Goal: Ask a question: Ask a question

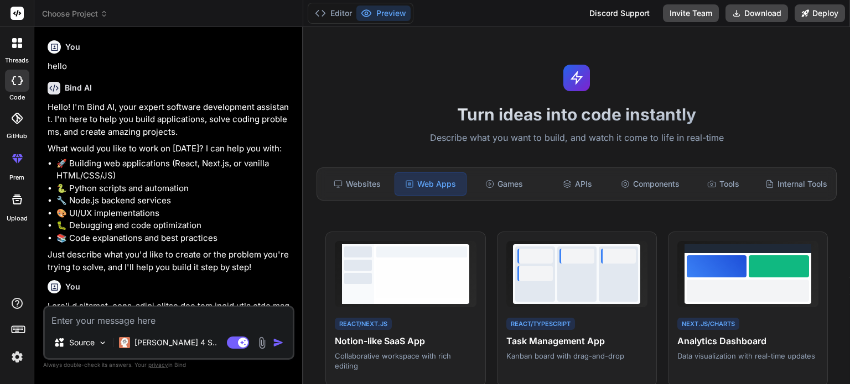
scroll to position [240, 0]
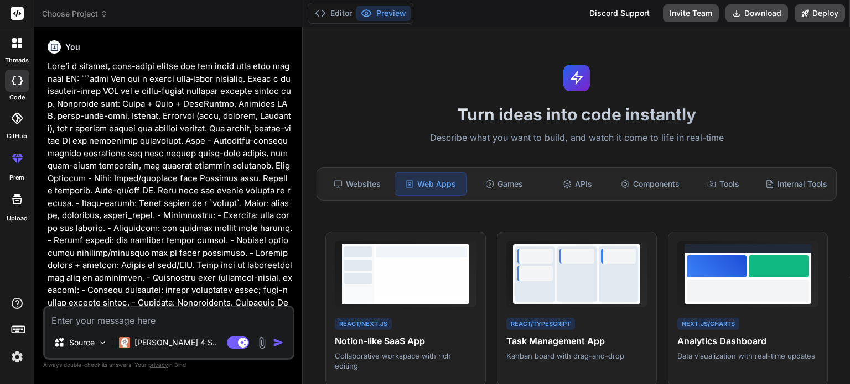
click at [279, 345] on img "button" at bounding box center [278, 342] width 11 height 11
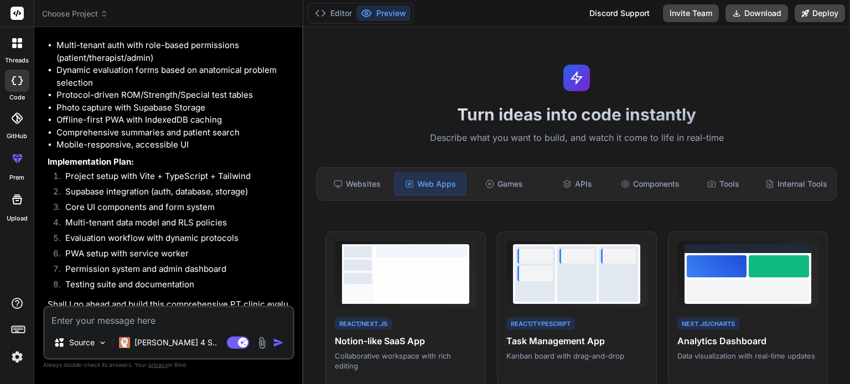
scroll to position [1978, 0]
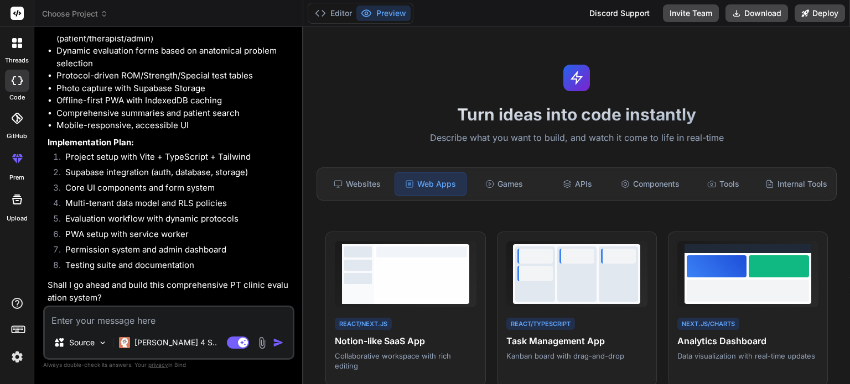
click at [112, 325] on textarea at bounding box center [169, 318] width 248 height 20
type textarea "w"
type textarea "x"
type textarea "wi"
type textarea "x"
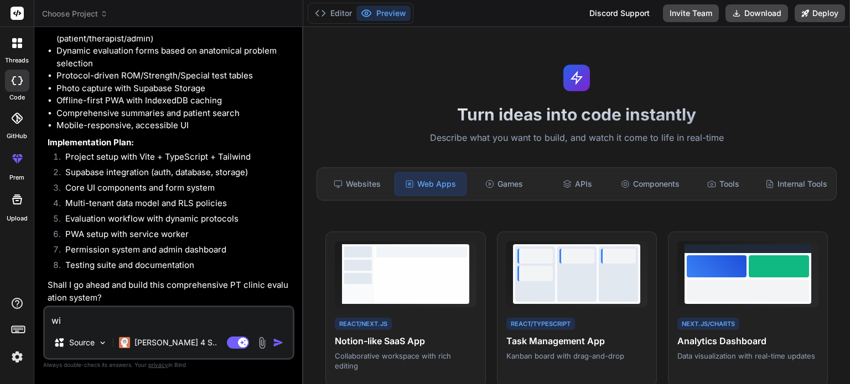
type textarea "wil"
type textarea "x"
type textarea "will"
type textarea "x"
type textarea "will"
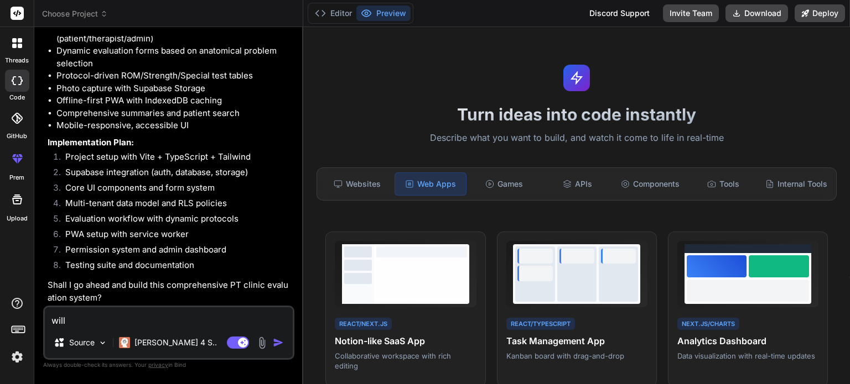
type textarea "x"
type textarea "will t"
type textarea "x"
type textarea "will th"
type textarea "x"
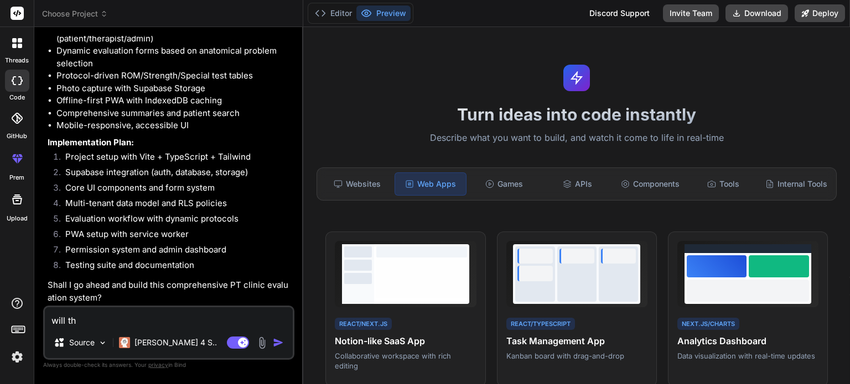
type textarea "will thi"
type textarea "x"
type textarea "will this"
type textarea "x"
type textarea "will this"
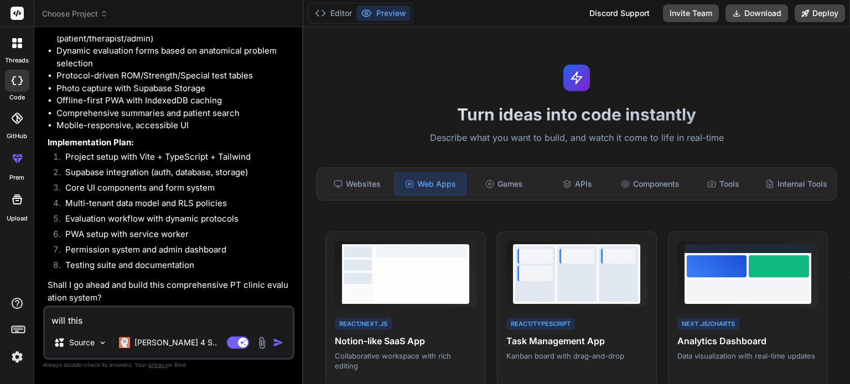
type textarea "x"
type textarea "will this b"
type textarea "x"
type textarea "will this be"
type textarea "x"
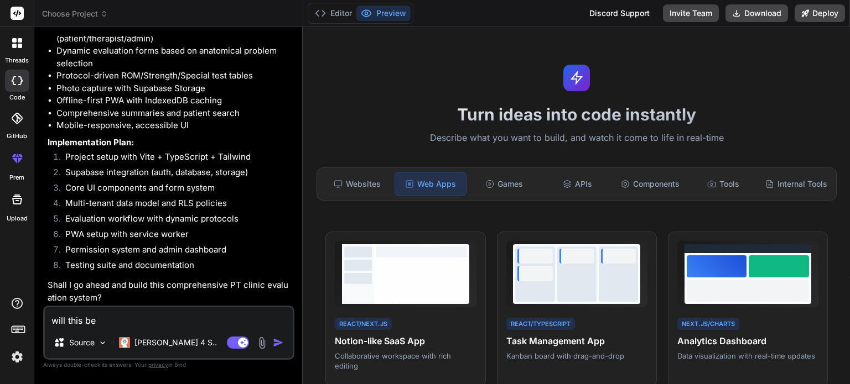
type textarea "will this be"
type textarea "x"
type textarea "will this be m"
type textarea "x"
type textarea "will this be mu"
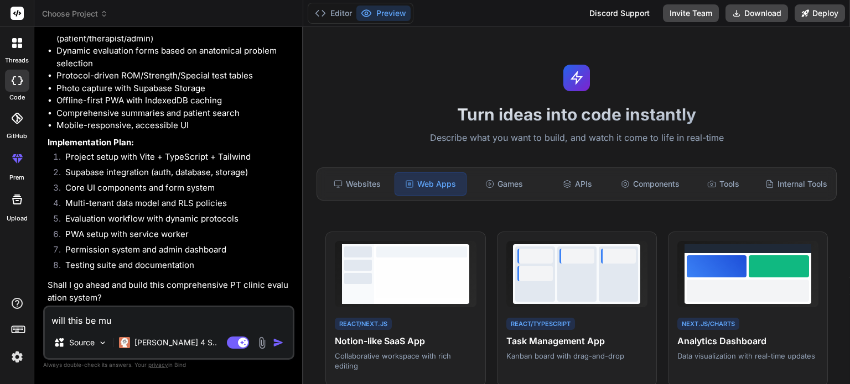
type textarea "x"
type textarea "will this be muk"
type textarea "x"
type textarea "will this be mu"
type textarea "x"
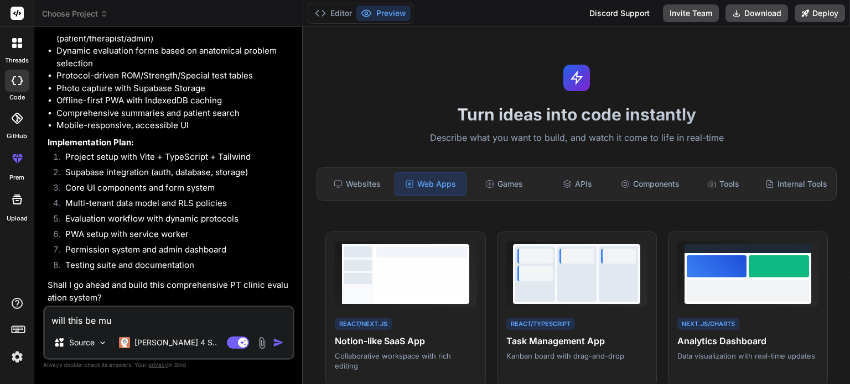
type textarea "will this be mul"
type textarea "x"
type textarea "will this be mult"
type textarea "x"
type textarea "will this be multi"
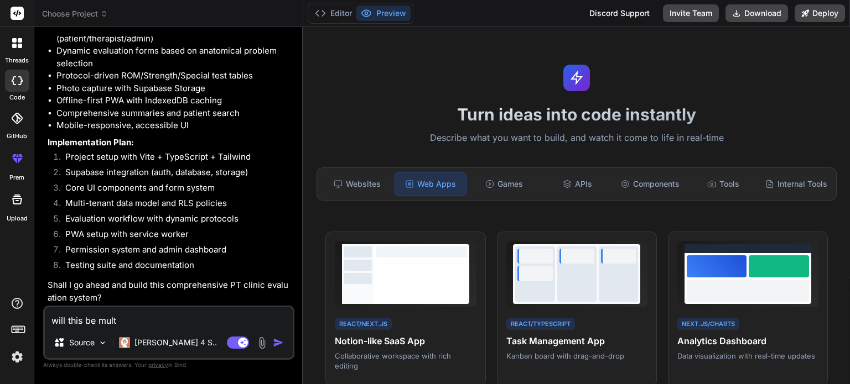
type textarea "x"
type textarea "will this be multiu"
type textarea "x"
type textarea "will this be multius"
type textarea "x"
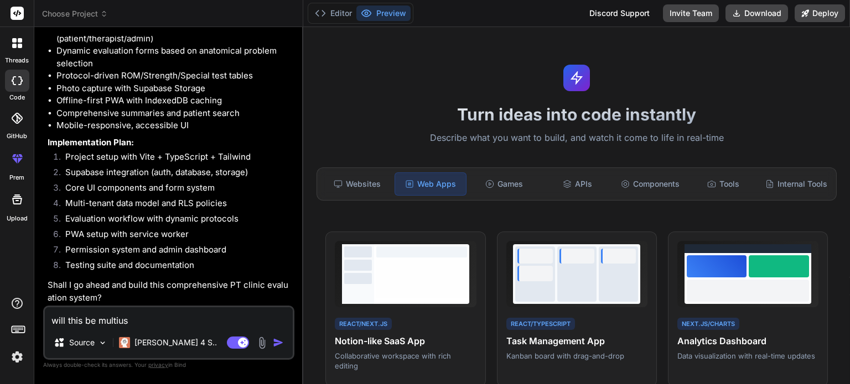
type textarea "will this be multiuse"
type textarea "x"
type textarea "will this be multiuser"
type textarea "x"
type textarea "will this be multiuser"
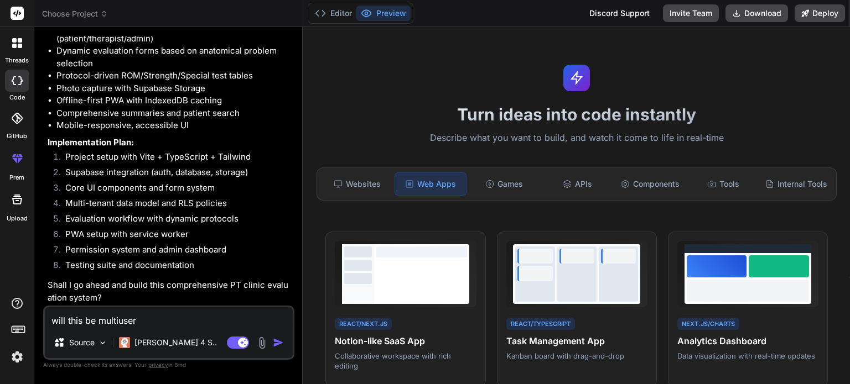
type textarea "x"
type textarea "will this be multiuser o"
type textarea "x"
type textarea "will this be multiuser of"
type textarea "x"
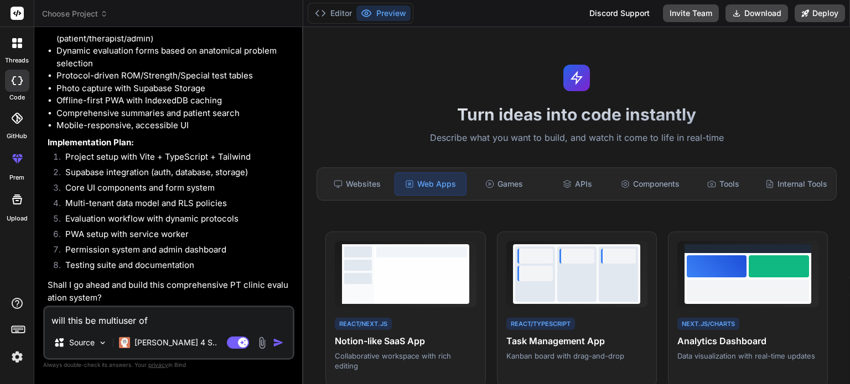
type textarea "will this be multiuser off"
type textarea "x"
type textarea "will this be multiuser offl"
type textarea "x"
type textarea "will this be multiuser offli"
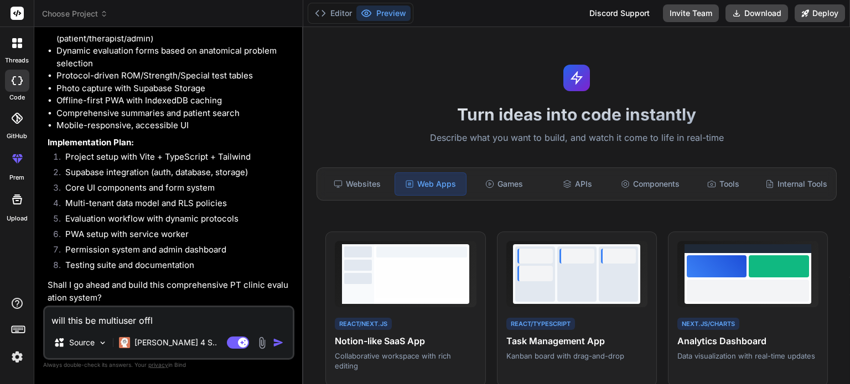
type textarea "x"
type textarea "will this be multiuser offlin"
type textarea "x"
type textarea "will this be multiuser offline"
type textarea "x"
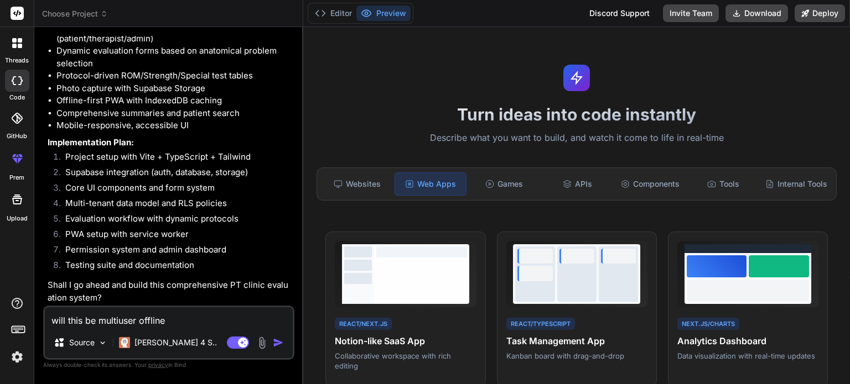
type textarea "will this be multiuser offline/"
type textarea "x"
type textarea "will this be multiuser offline/o"
type textarea "x"
type textarea "will this be multiuser offline/on"
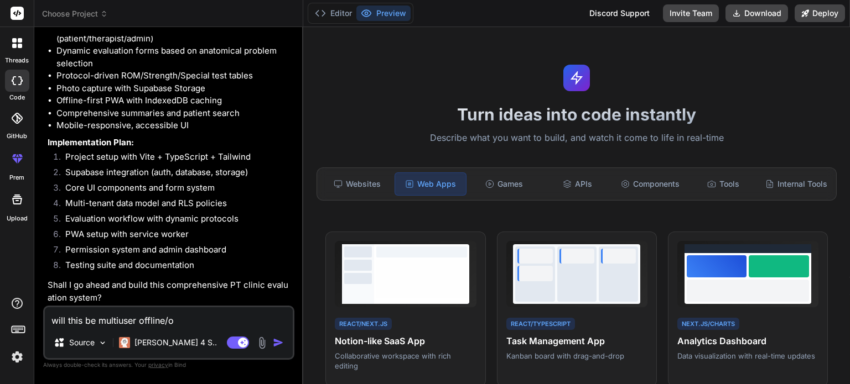
type textarea "x"
type textarea "will this be multiuser offline/onl"
type textarea "x"
type textarea "will this be multiuser offline/onli"
type textarea "x"
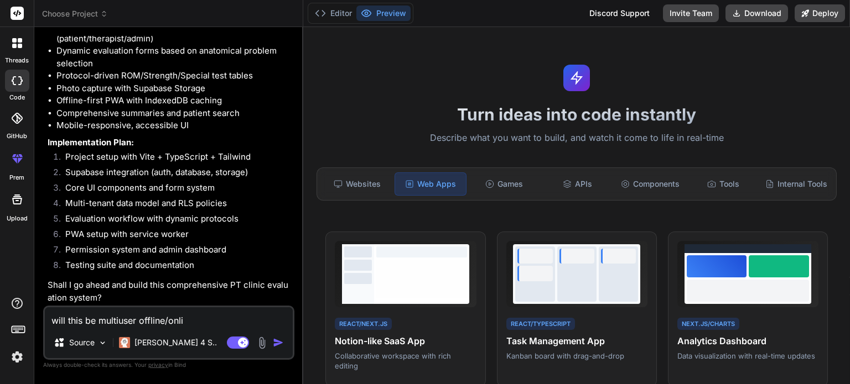
type textarea "will this be multiuser offline/onlin"
type textarea "x"
type textarea "will this be multiuser offline/online"
type textarea "x"
type textarea "will this be multiuser offline/online"
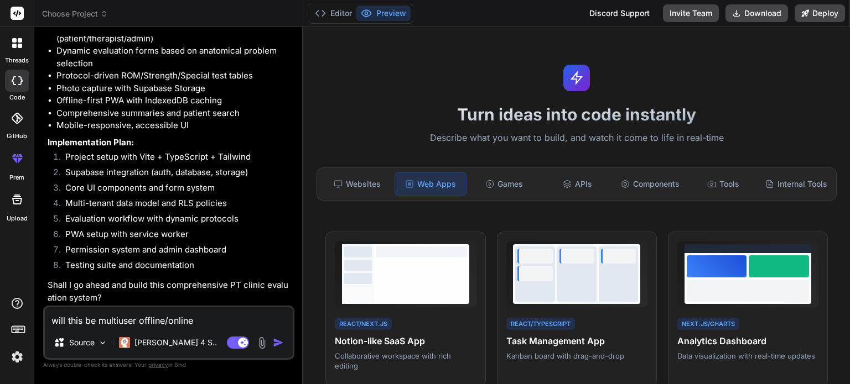
type textarea "x"
type textarea "will this be multiuser offline/online n"
type textarea "x"
type textarea "will this be multiuser offline/online ne"
type textarea "x"
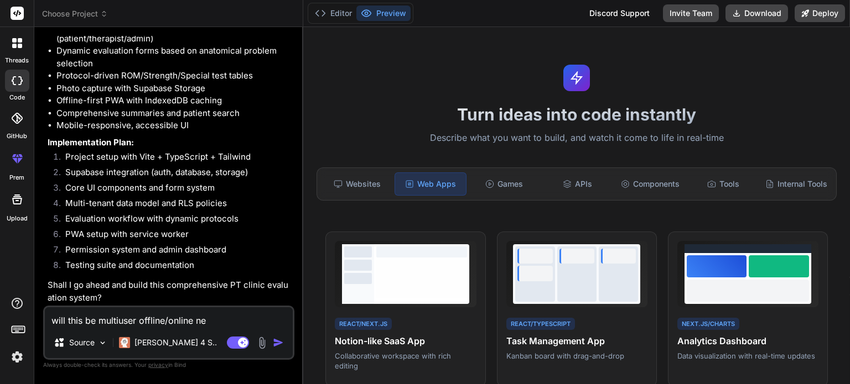
type textarea "will this be multiuser offline/online nea"
type textarea "x"
type textarea "will this be multiuser offline/online near"
type textarea "x"
type textarea "will this be multiuser offline/online near"
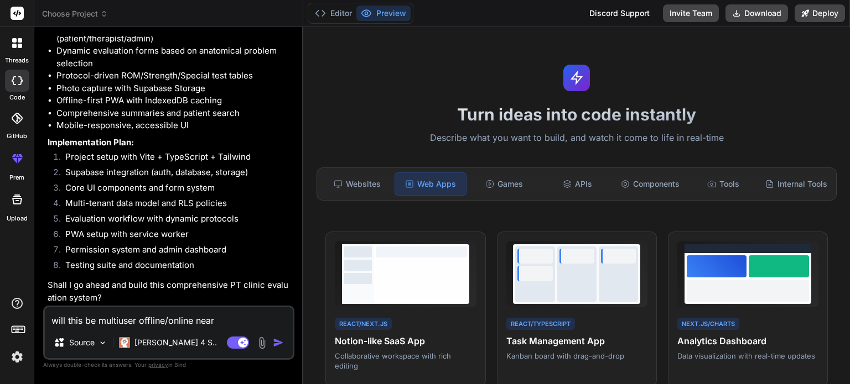
type textarea "x"
type textarea "will this be multiuser offline/online near r"
type textarea "x"
type textarea "will this be multiuser offline/online near re"
type textarea "x"
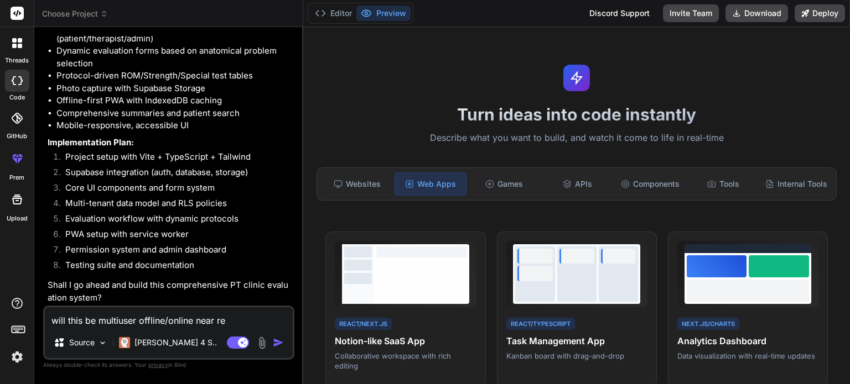
type textarea "will this be multiuser offline/online near rea"
type textarea "x"
type textarea "will this be multiuser offline/online near real"
type textarea "x"
type textarea "will this be multiuser offline/online near realt"
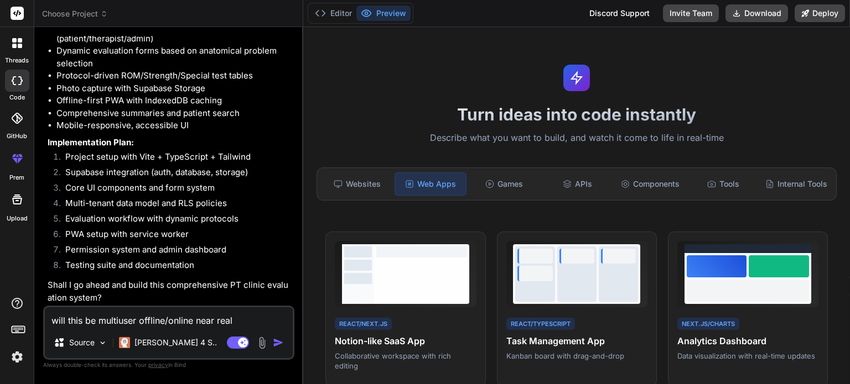
type textarea "x"
type textarea "will this be multiuser offline/online near realti"
type textarea "x"
type textarea "will this be multiuser offline/online near realtim"
type textarea "x"
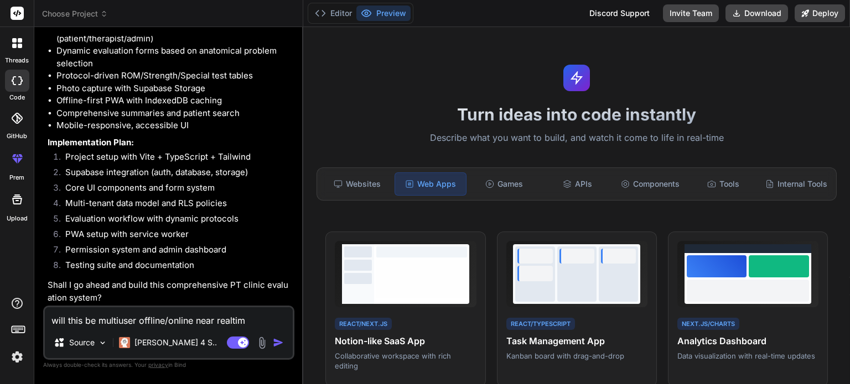
type textarea "will this be multiuser offline/online near realtime"
type textarea "x"
type textarea "will this be multiuser offline/online near realtime"
type textarea "x"
type textarea "will this be multiuser offline/online near realtime s"
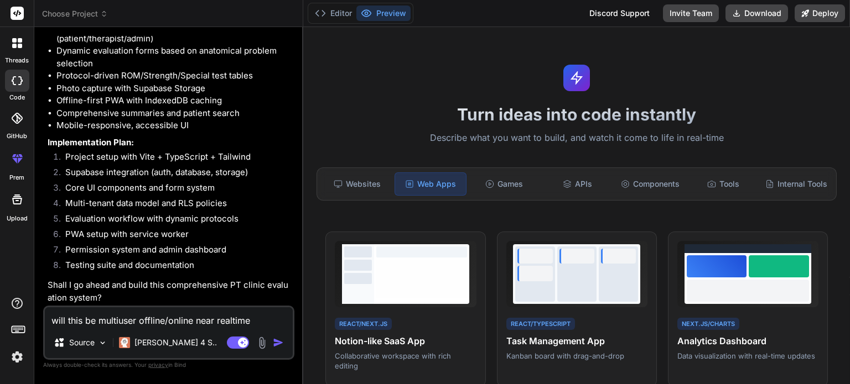
type textarea "x"
type textarea "will this be multiuser offline/online near realtime sy"
type textarea "x"
type textarea "will this be multiuser offline/online near realtime syn"
type textarea "x"
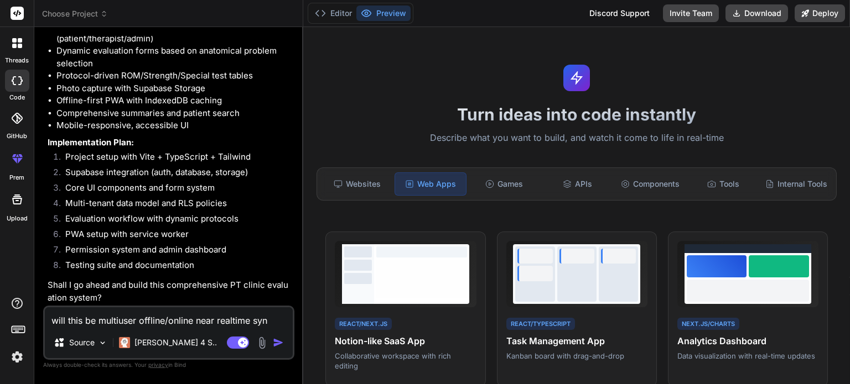
type textarea "will this be multiuser offline/online near realtime sync"
type textarea "x"
type textarea "will this be multiuser offline/online near realtime sync"
type textarea "x"
type textarea "will this be multiuser offline/online near realtime sync c"
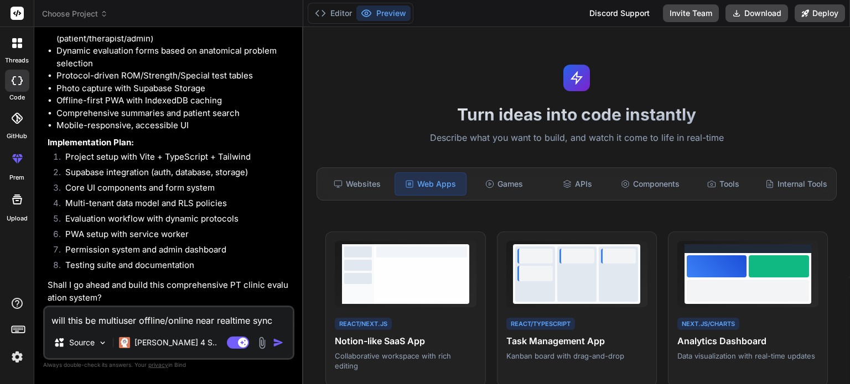
type textarea "x"
type textarea "will this be multiuser offline/online near realtime sync ca"
type textarea "x"
type textarea "will this be multiuser offline/online near realtime sync cap"
type textarea "x"
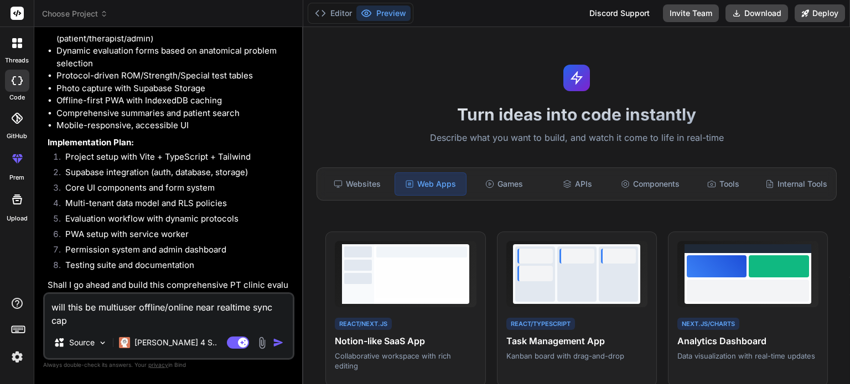
type textarea "will this be multiuser offline/online near realtime sync capa"
type textarea "x"
type textarea "will this be multiuser offline/online near realtime sync capab"
type textarea "x"
type textarea "will this be multiuser offline/online near realtime sync capaba"
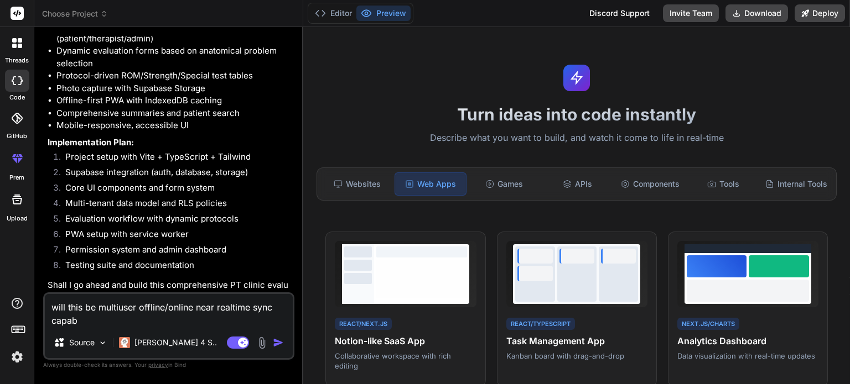
type textarea "x"
type textarea "will this be multiuser offline/online near realtime sync capabal"
type textarea "x"
type textarea "will this be multiuser offline/online near realtime sync capabale"
type textarea "x"
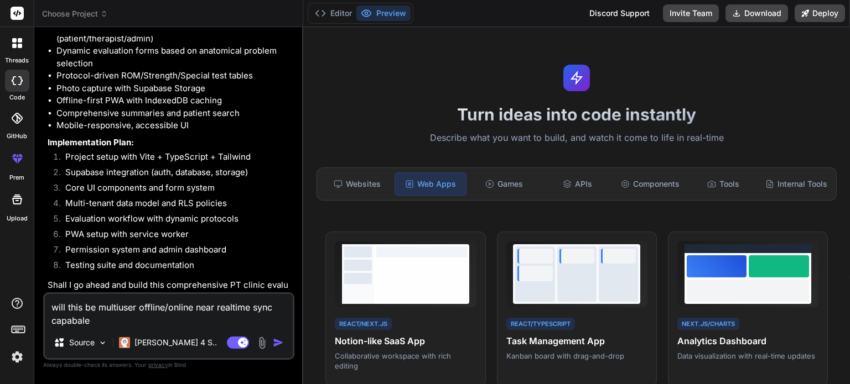
type textarea "will this be multiuser offline/online near realtime sync capabale?"
type textarea "x"
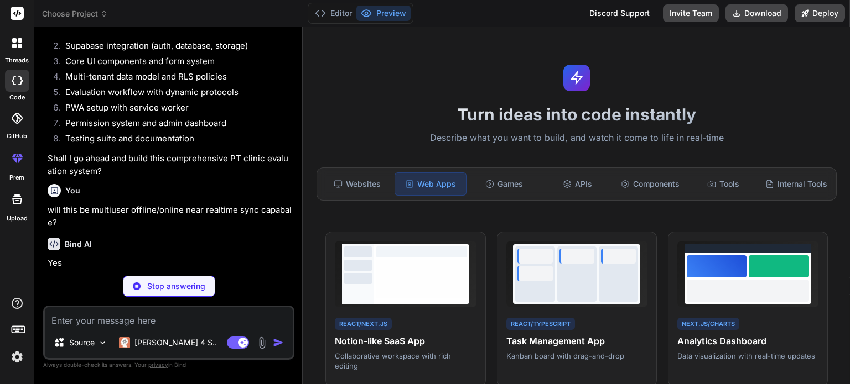
scroll to position [2105, 0]
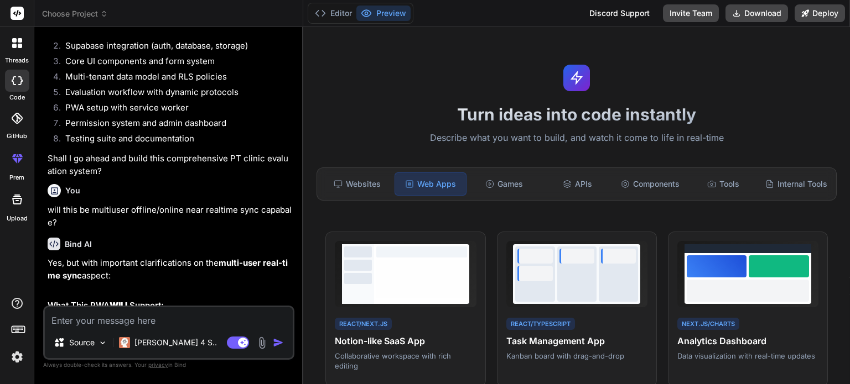
type textarea "x"
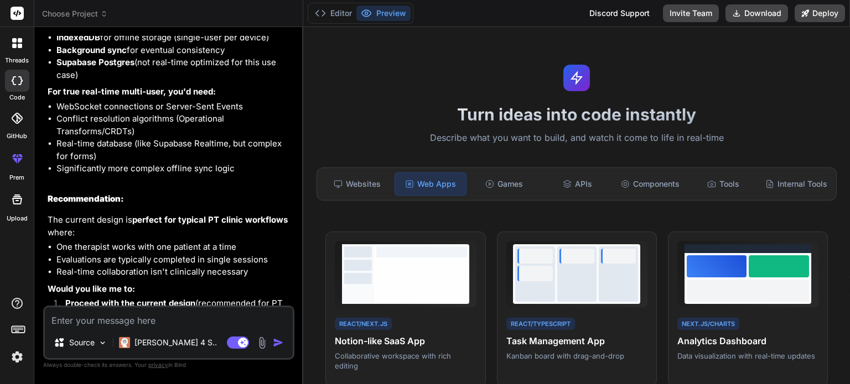
scroll to position [2651, 0]
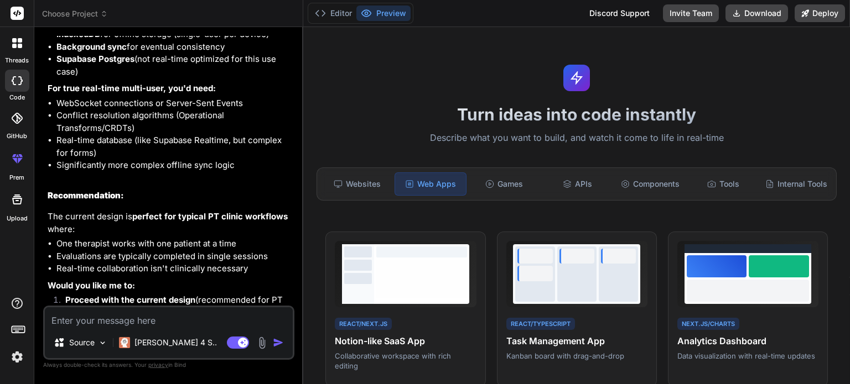
type textarea "w"
type textarea "x"
type textarea "wo"
type textarea "x"
type textarea "wou"
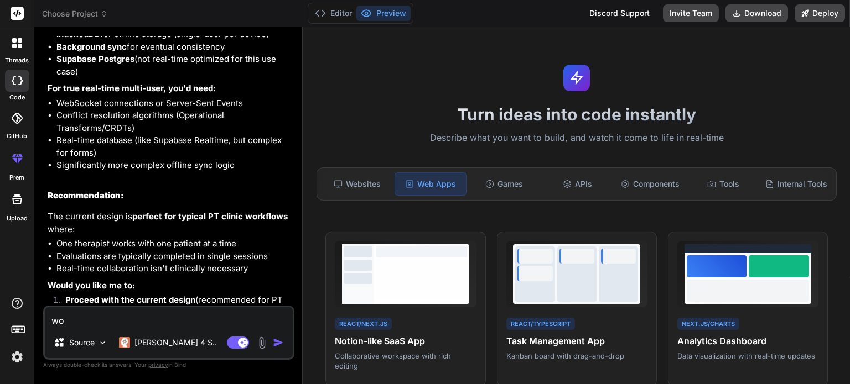
type textarea "x"
type textarea "woul"
type textarea "x"
type textarea "would"
type textarea "x"
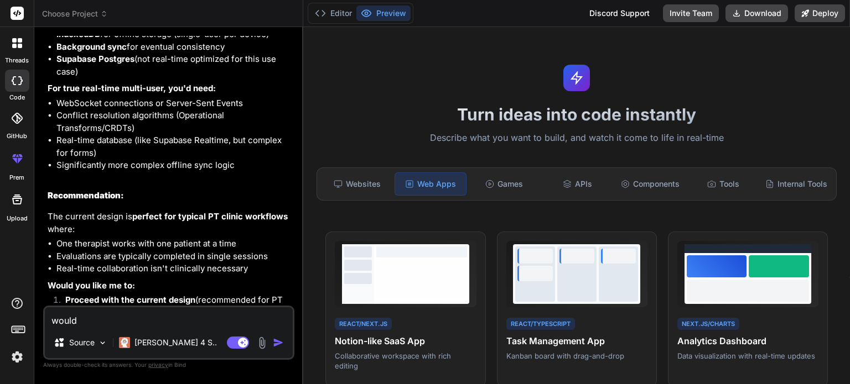
type textarea "would"
type textarea "x"
type textarea "would u"
type textarea "x"
type textarea "would us"
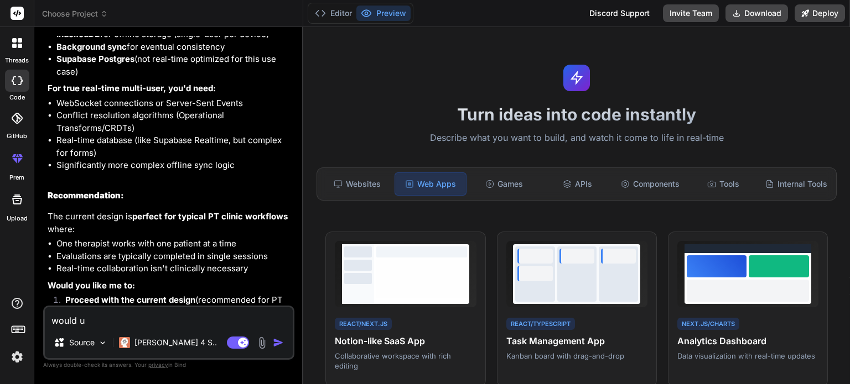
type textarea "x"
type textarea "would usi"
type textarea "x"
type textarea "would usin"
type textarea "x"
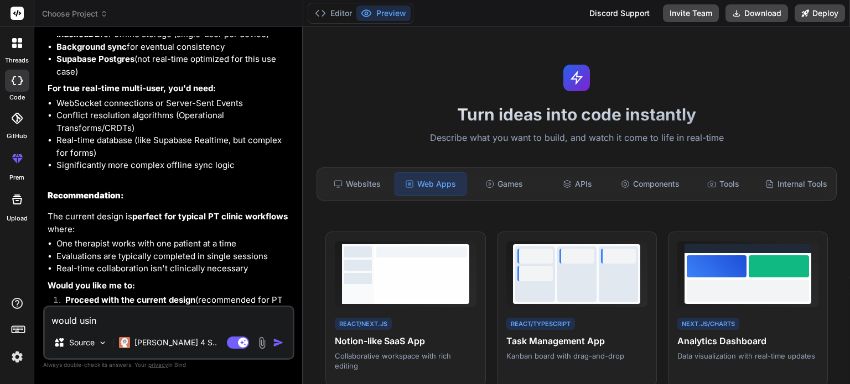
type textarea "would using"
type textarea "x"
type textarea "would using"
type textarea "x"
type textarea "would using e"
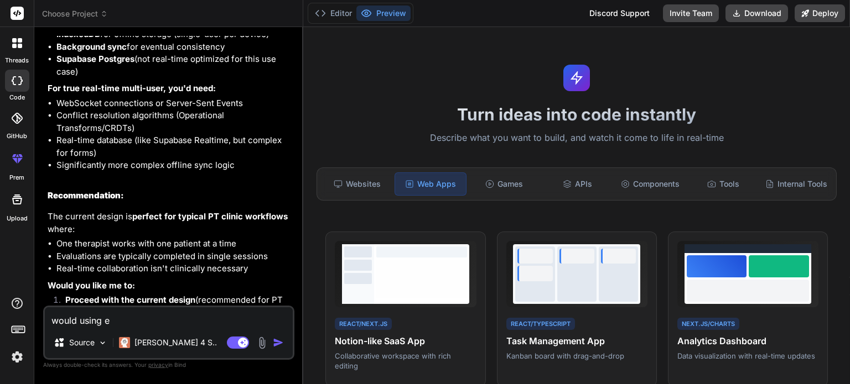
type textarea "x"
type textarea "would using el"
type textarea "x"
type textarea "would using ele"
type textarea "x"
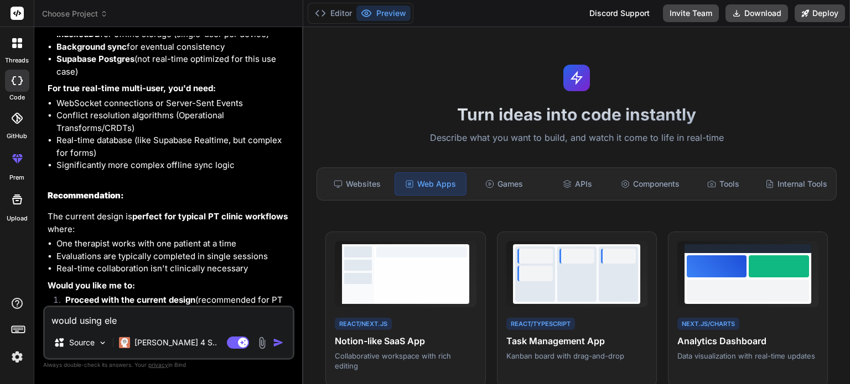
type textarea "would using elec"
type textarea "x"
type textarea "would using elect"
type textarea "x"
type textarea "would using electr"
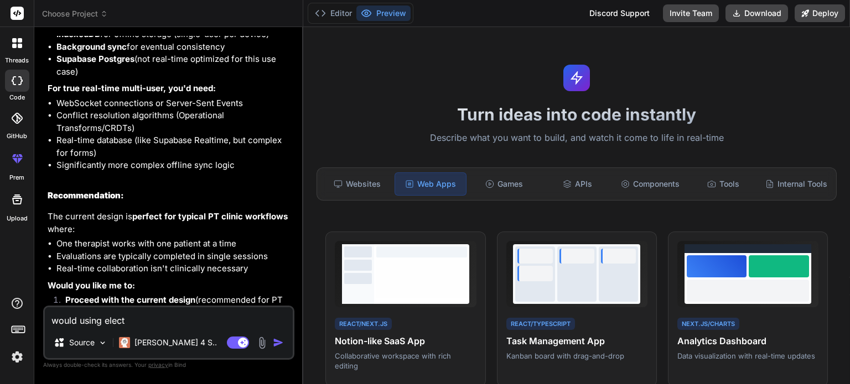
type textarea "x"
type textarea "would using electri"
type textarea "x"
type textarea "would using electric"
type textarea "x"
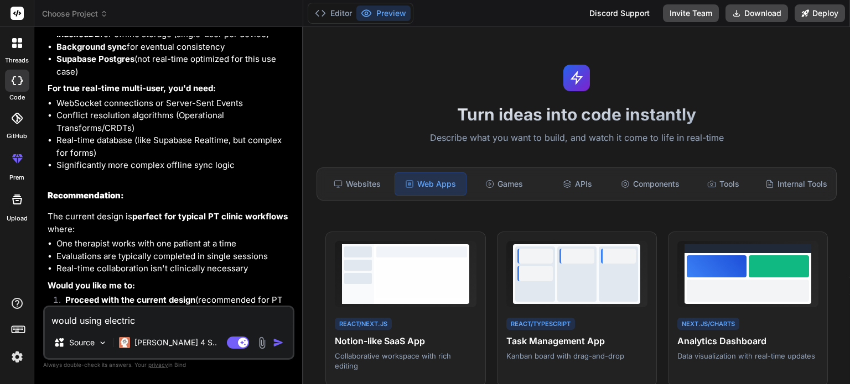
type textarea "would using electrics"
type textarea "x"
type textarea "would using electricsq"
type textarea "x"
type textarea "would using electricsql"
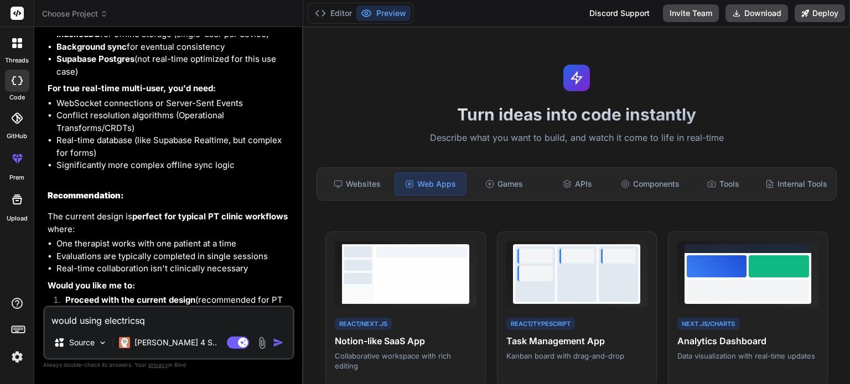
type textarea "x"
type textarea "would using electricsql"
type textarea "x"
type textarea "would using electricsql b"
type textarea "x"
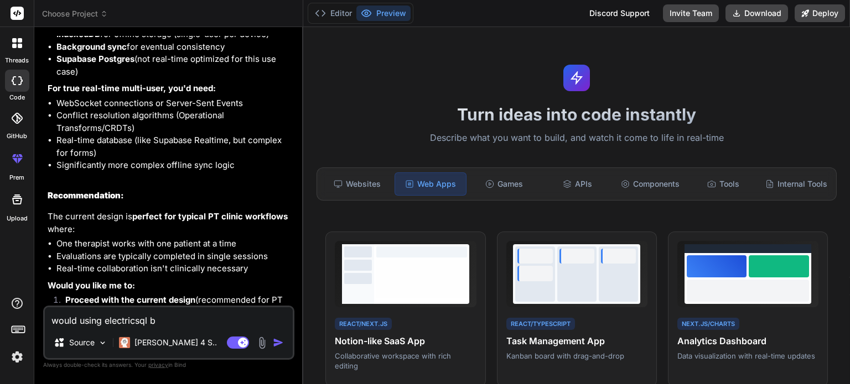
type textarea "would using electricsql be"
type textarea "x"
type textarea "would using electricsql be"
type textarea "x"
type textarea "would using electricsql be a"
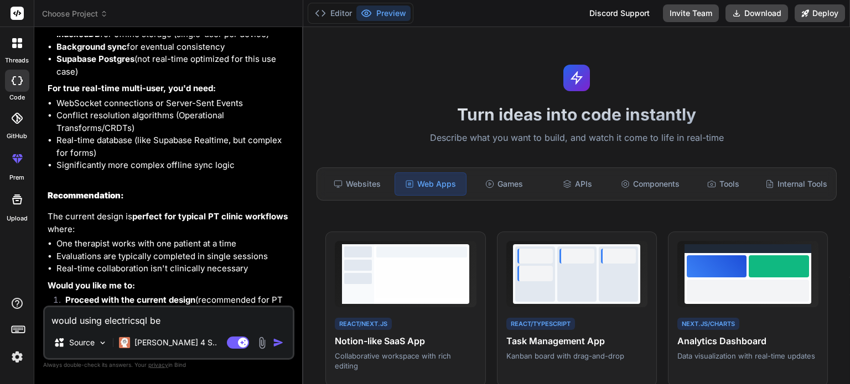
type textarea "x"
type textarea "would using electricsql be a"
type textarea "x"
type textarea "would using electricsql be a g"
type textarea "x"
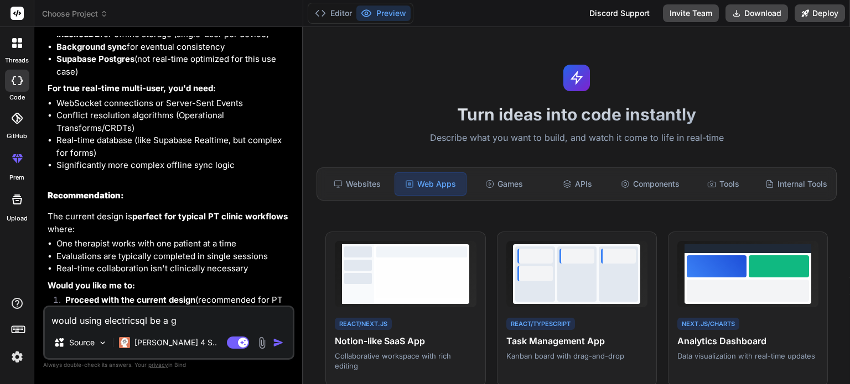
type textarea "would using electricsql be a go"
type textarea "x"
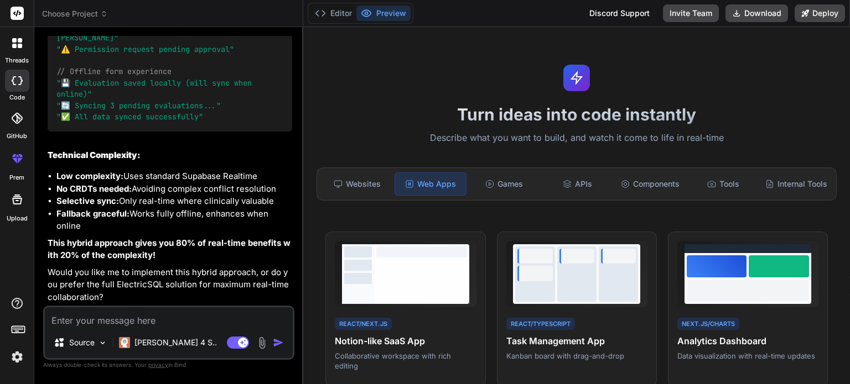
scroll to position [5749, 0]
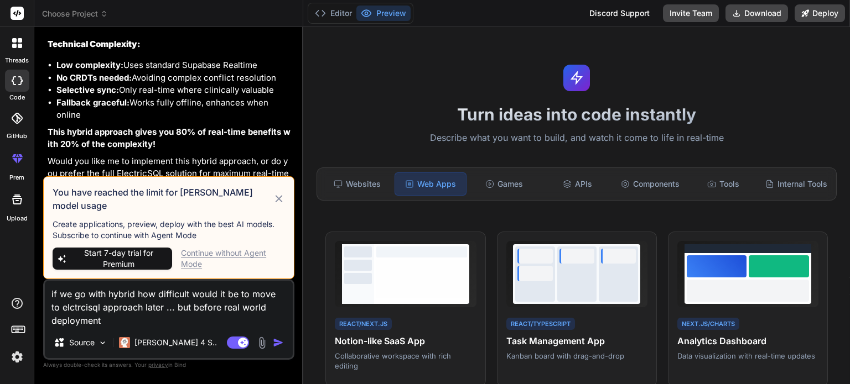
click at [193, 254] on div "Continue without Agent Mode" at bounding box center [233, 259] width 104 height 22
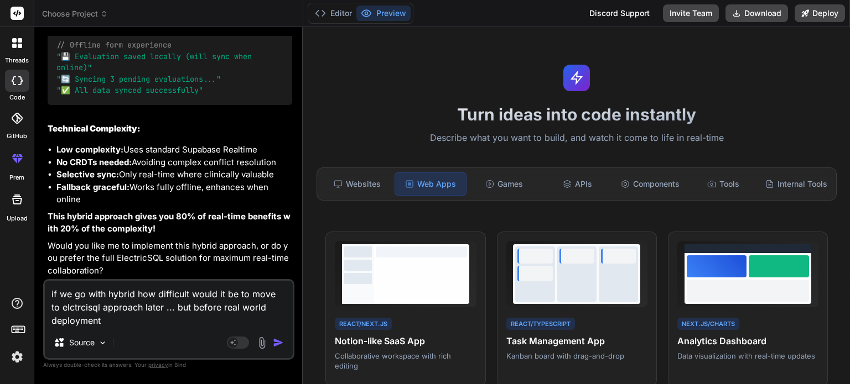
scroll to position [5776, 0]
